Goal: Task Accomplishment & Management: Use online tool/utility

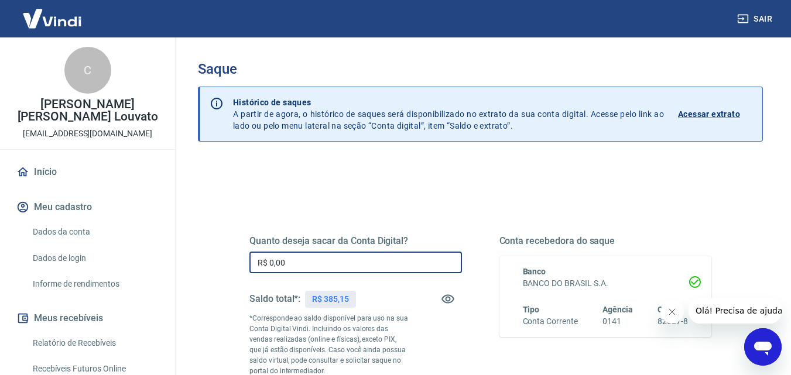
click at [342, 270] on input "R$ 0,00" at bounding box center [355, 263] width 213 height 22
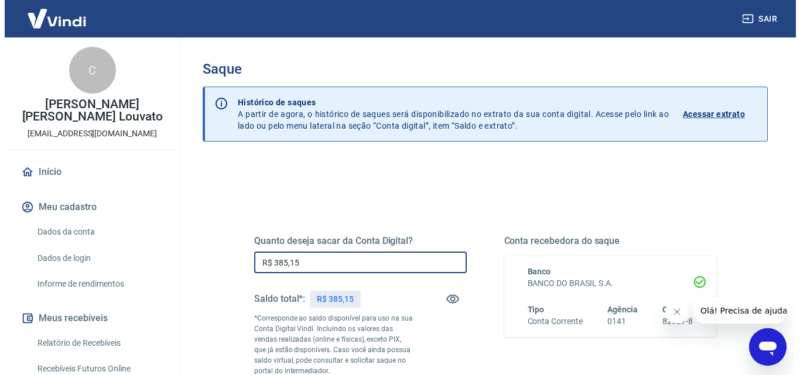
scroll to position [176, 0]
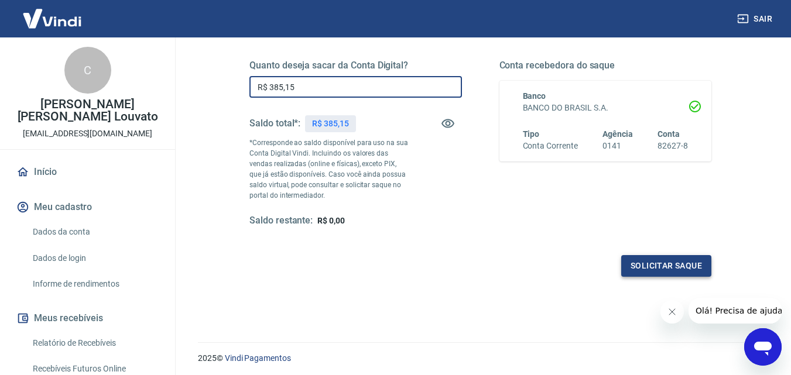
type input "R$ 385,15"
click at [641, 265] on button "Solicitar saque" at bounding box center [666, 266] width 90 height 22
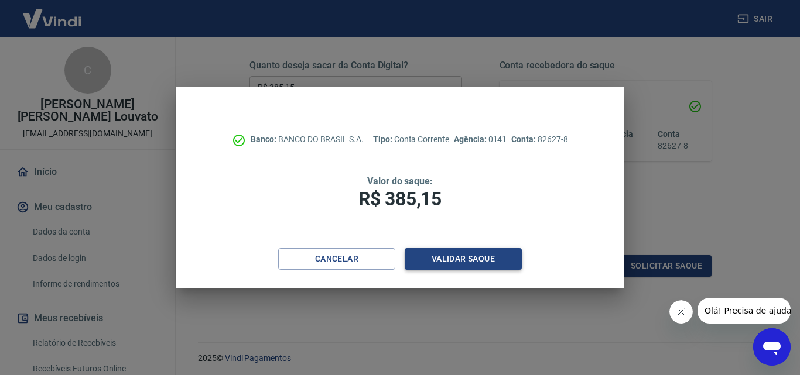
click at [458, 253] on button "Validar saque" at bounding box center [463, 259] width 117 height 22
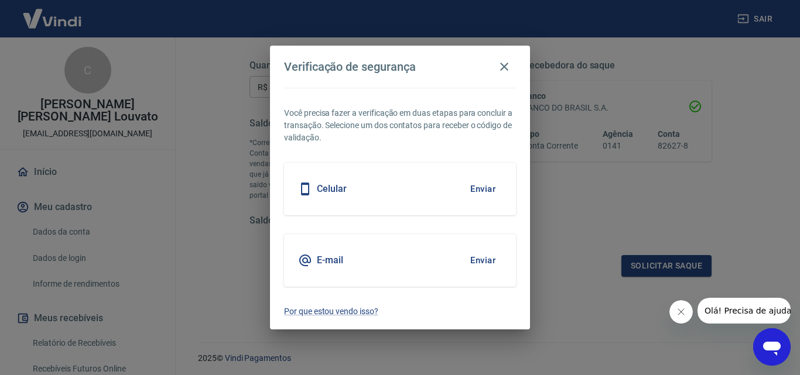
click at [479, 191] on button "Enviar" at bounding box center [483, 189] width 38 height 25
